Goal: Register for event/course

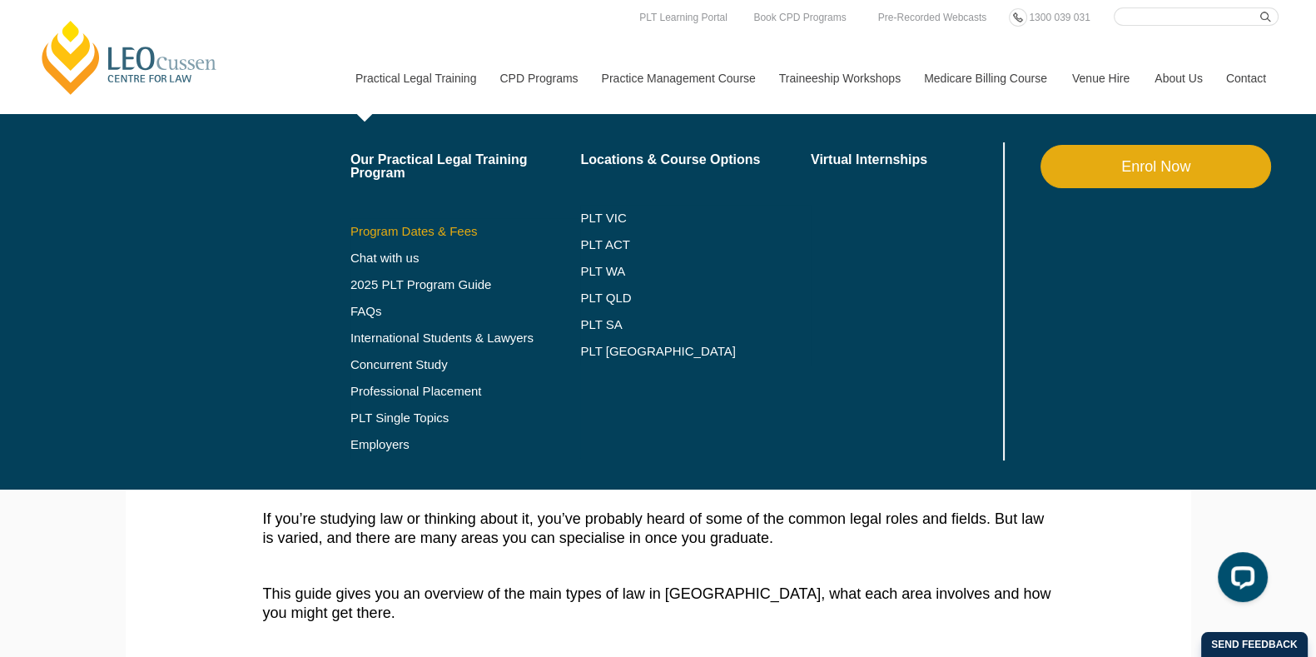
click at [435, 225] on link "Program Dates & Fees" at bounding box center [466, 231] width 231 height 13
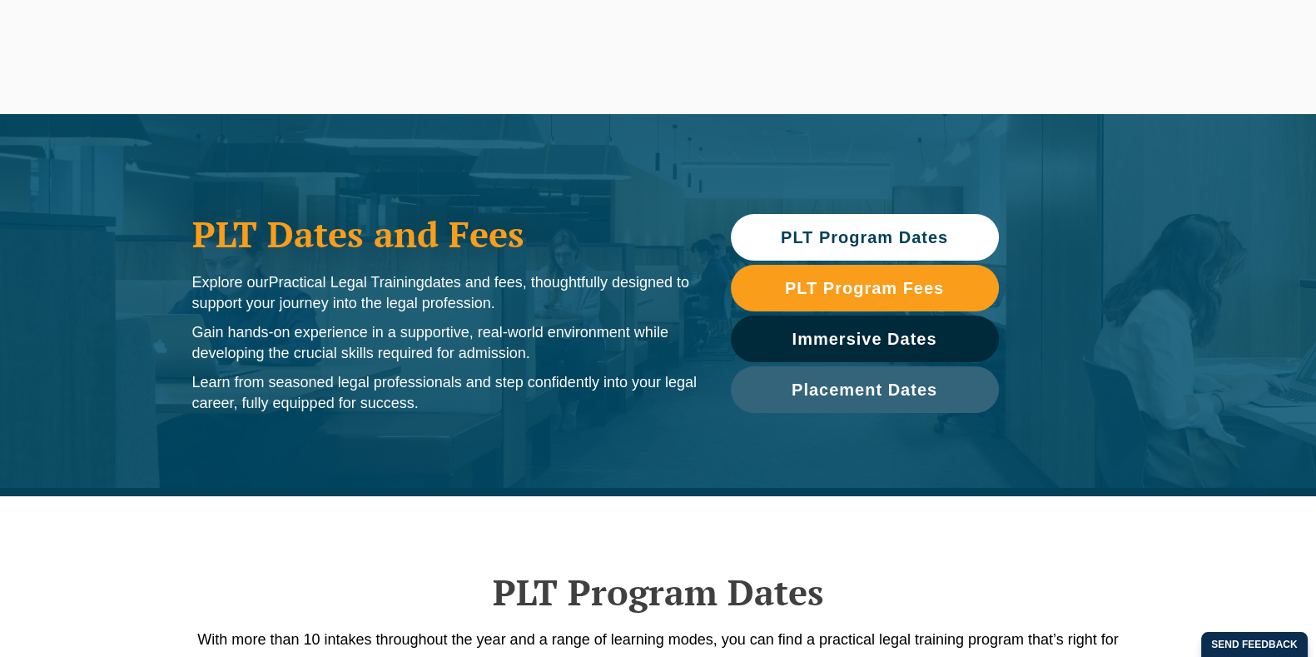
click at [837, 246] on link "PLT Program Dates" at bounding box center [865, 237] width 268 height 47
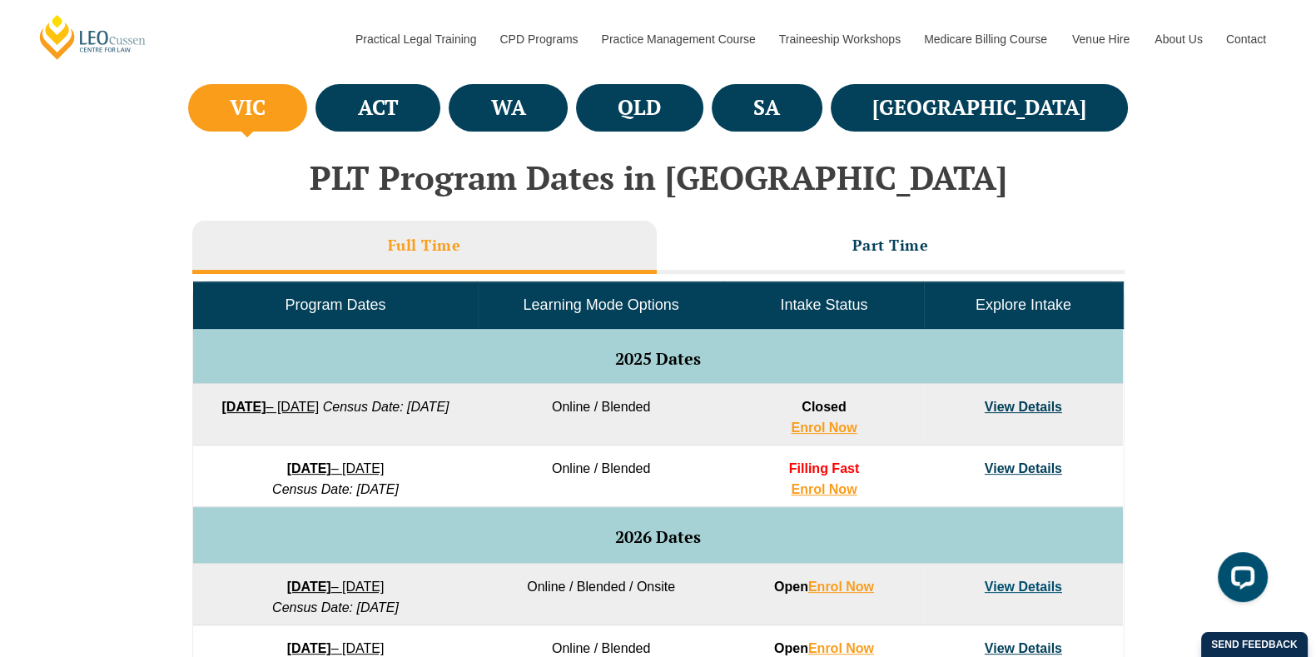
scroll to position [599, 0]
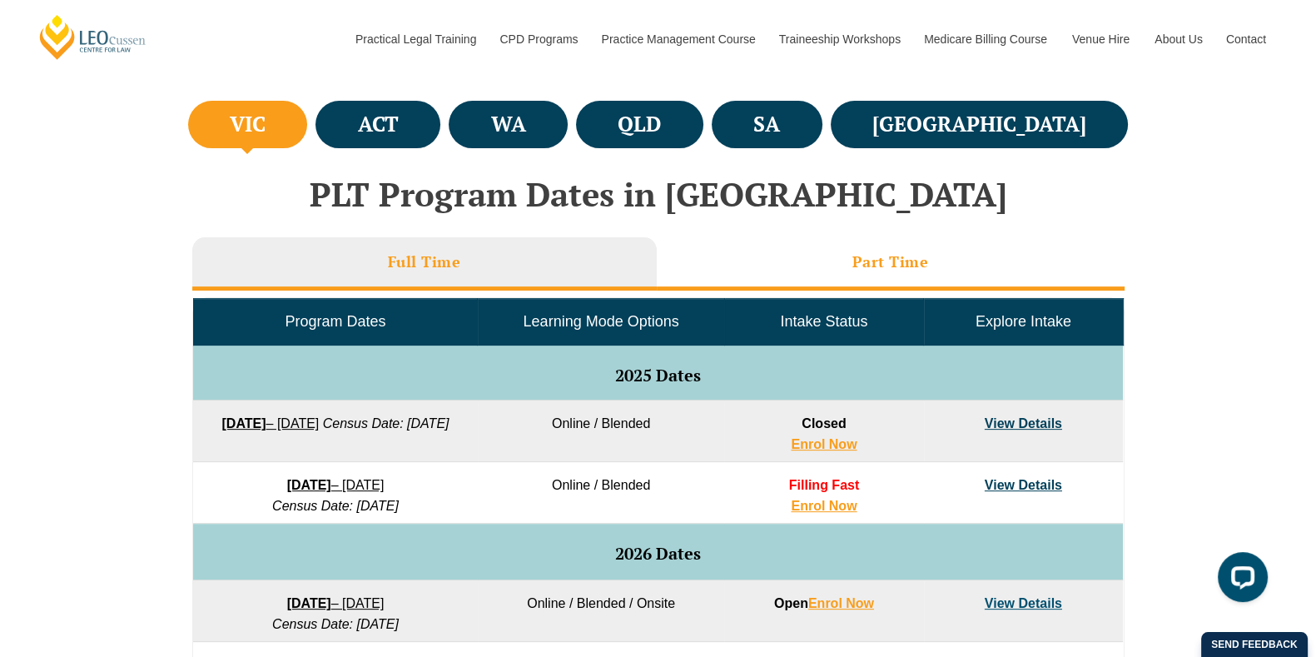
click at [886, 263] on h3 "Part Time" at bounding box center [891, 261] width 77 height 19
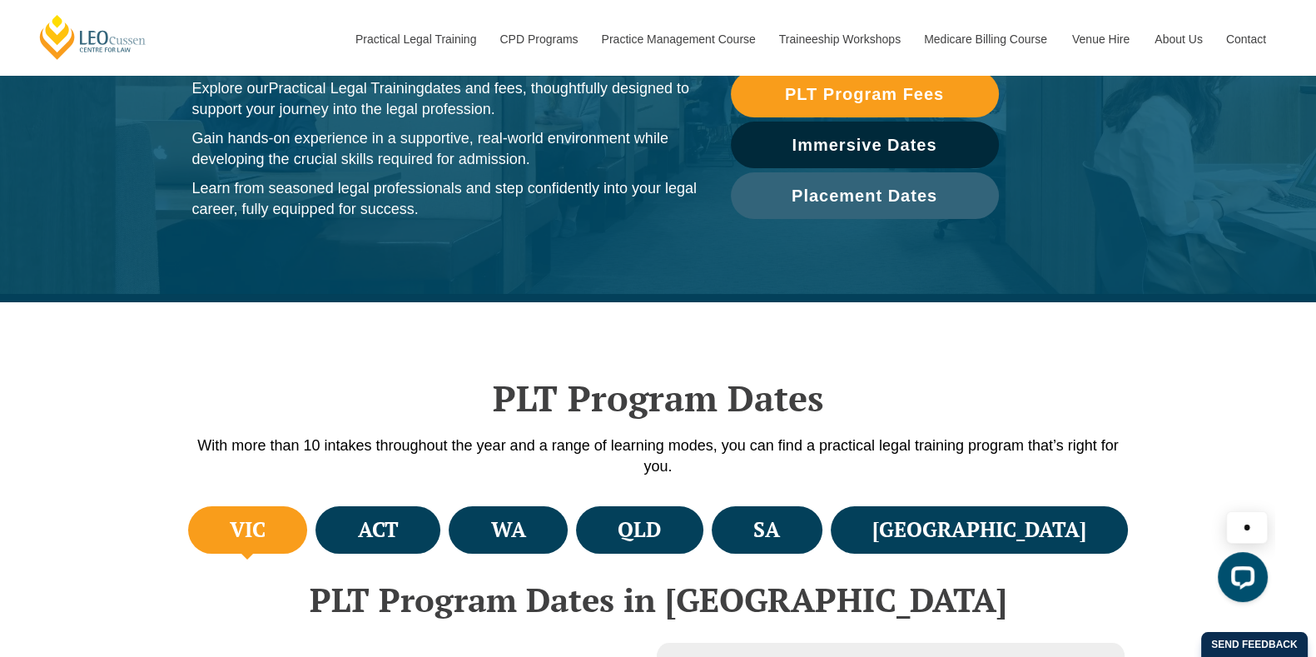
scroll to position [79, 0]
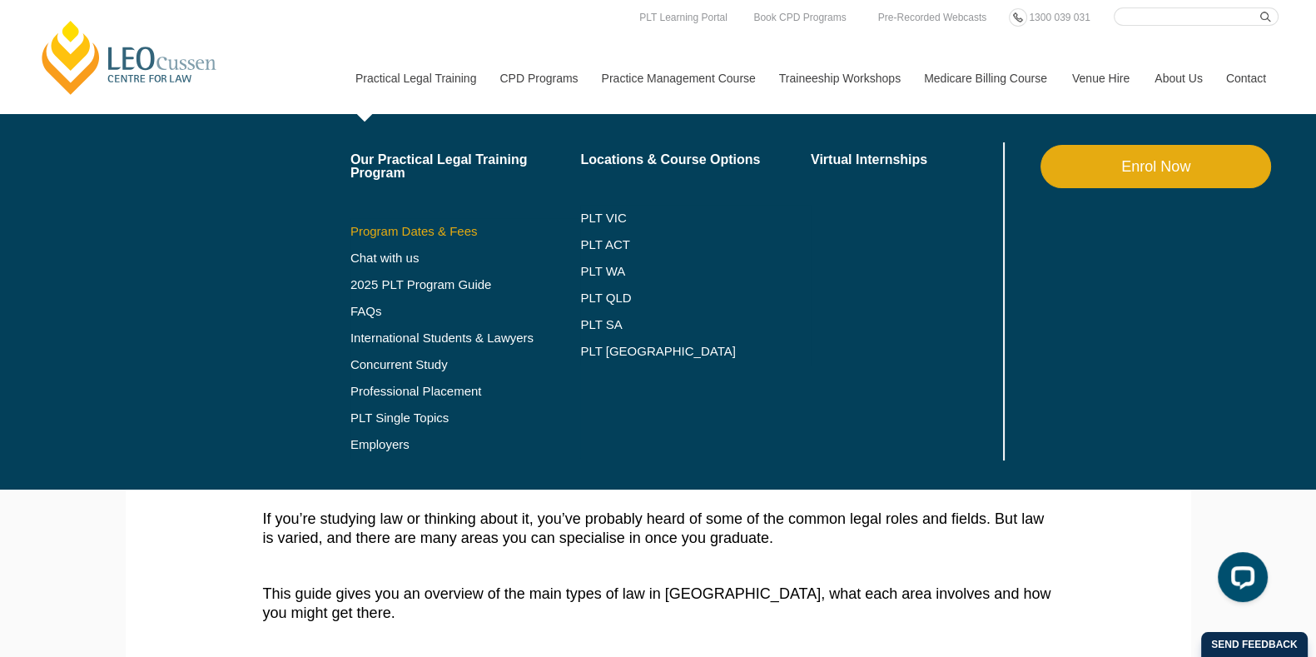
click at [414, 231] on link "Program Dates & Fees" at bounding box center [466, 231] width 231 height 13
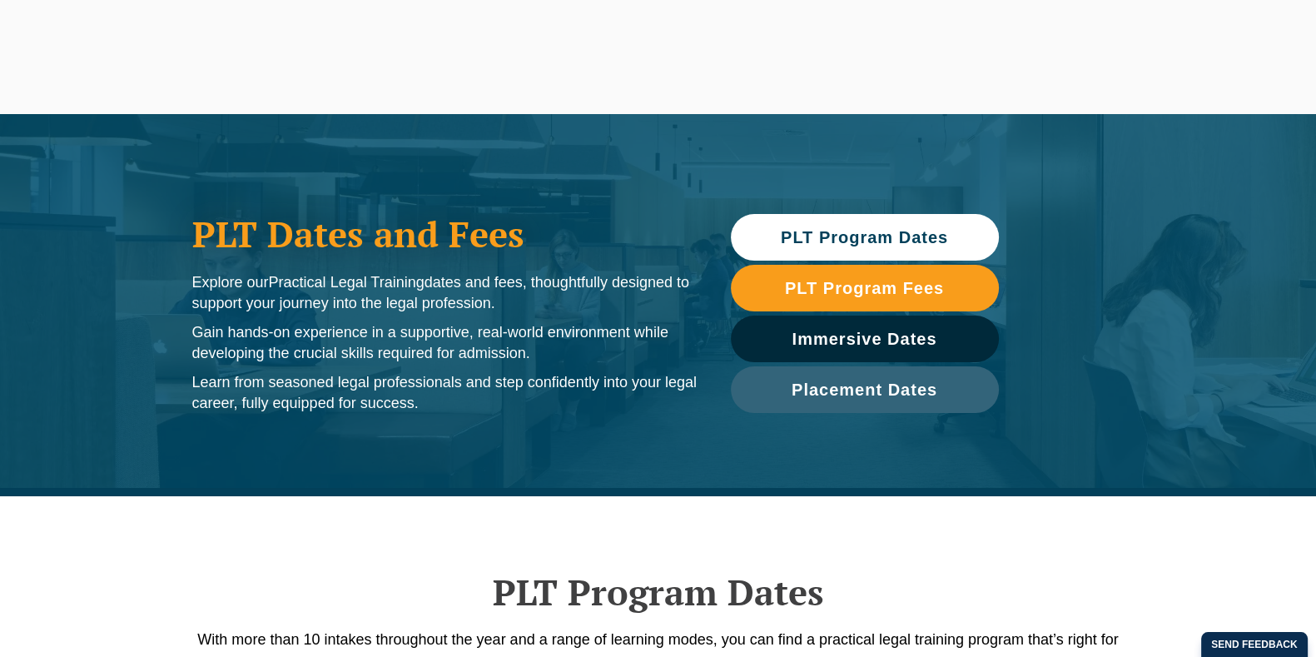
click at [863, 247] on link "PLT Program Dates" at bounding box center [865, 237] width 268 height 47
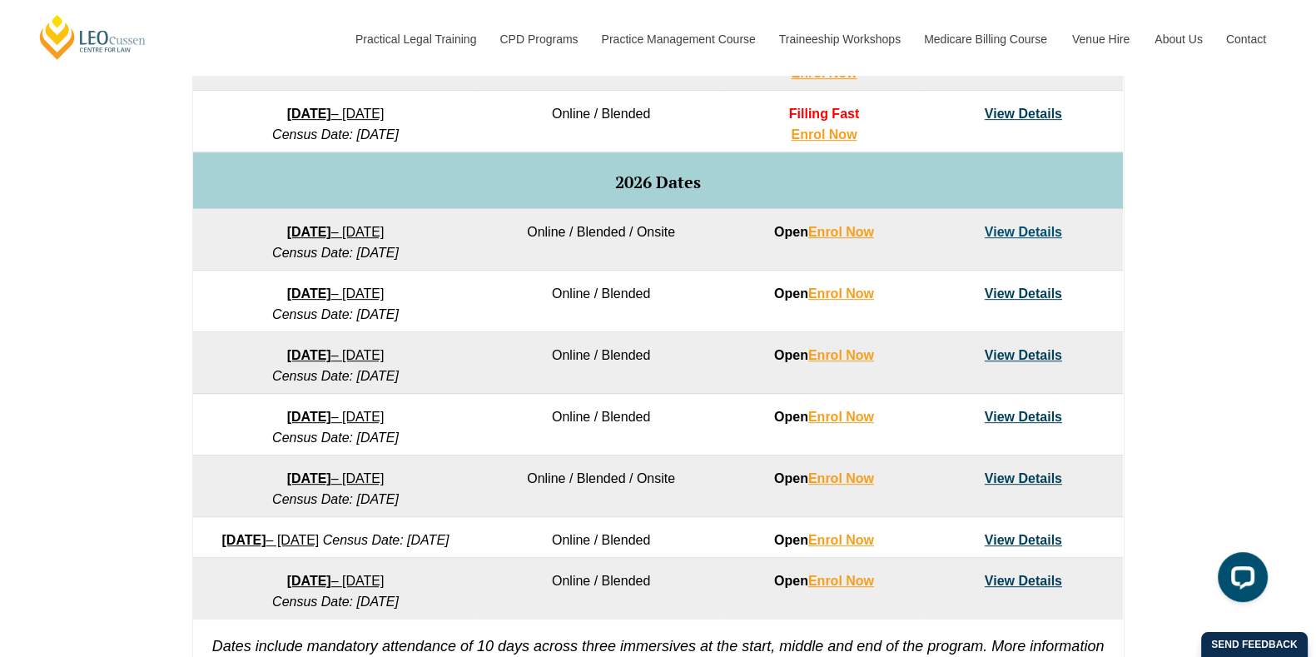
scroll to position [1016, 0]
